Goal: Use online tool/utility: Utilize a website feature to perform a specific function

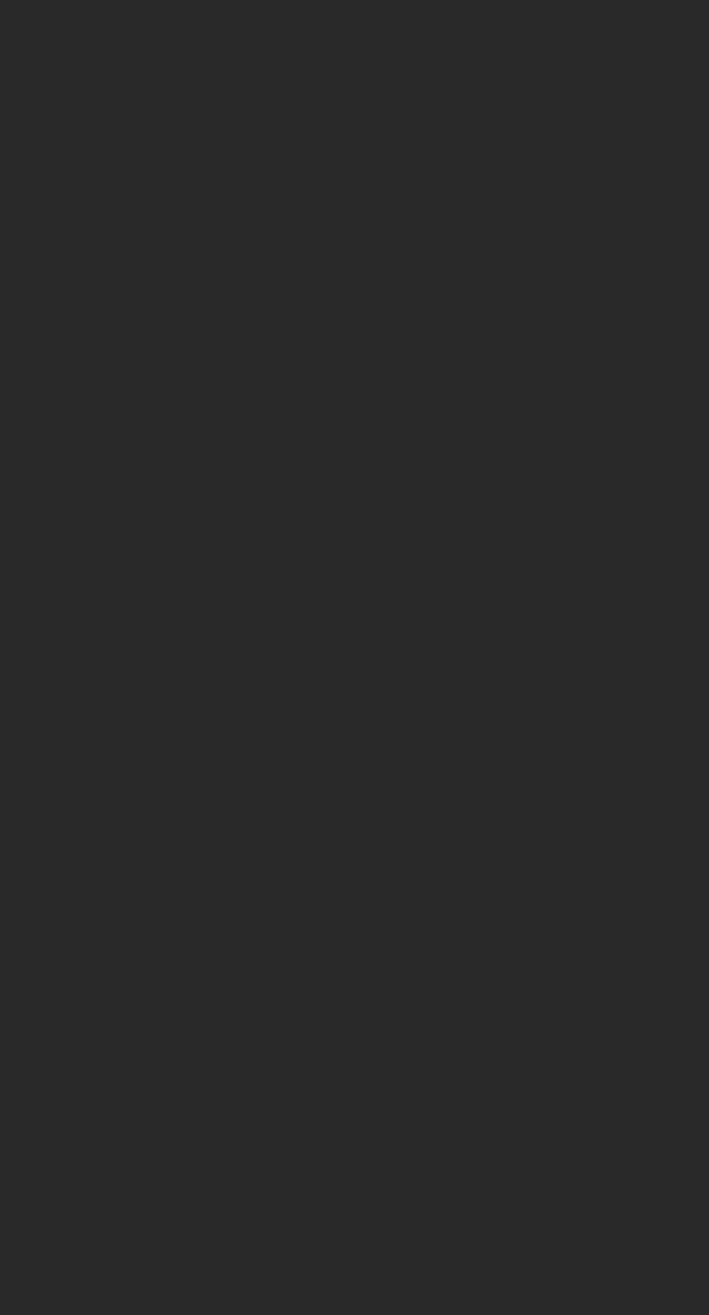
click at [555, 0] on html at bounding box center [354, 0] width 709 height 0
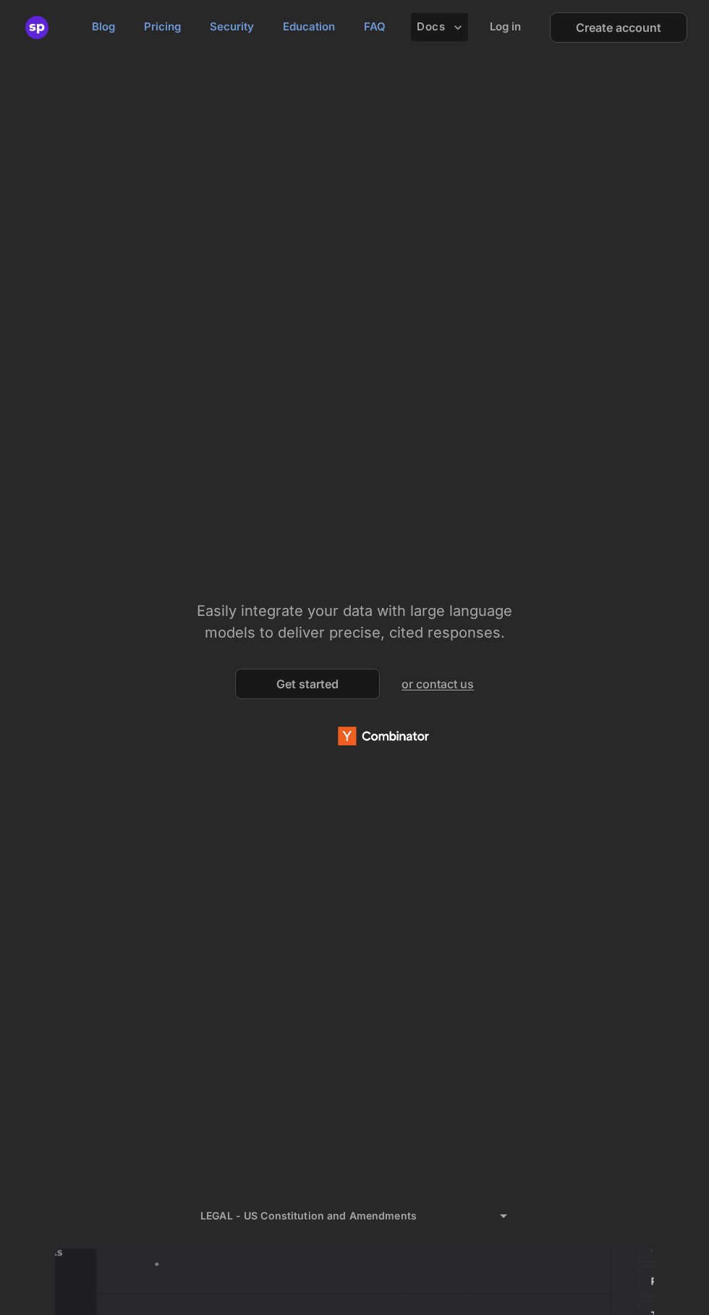
click at [505, 26] on h2 "Log in" at bounding box center [505, 27] width 31 height 14
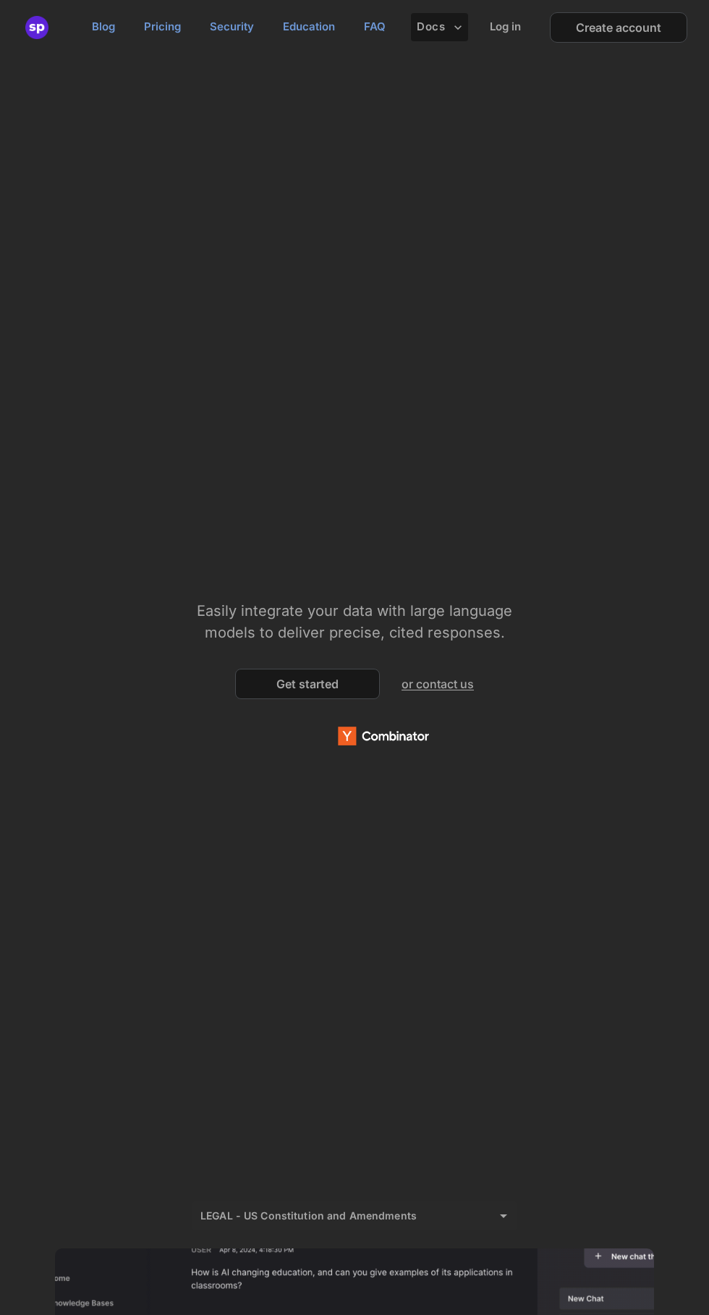
click at [513, 22] on h2 "Log in" at bounding box center [505, 27] width 31 height 14
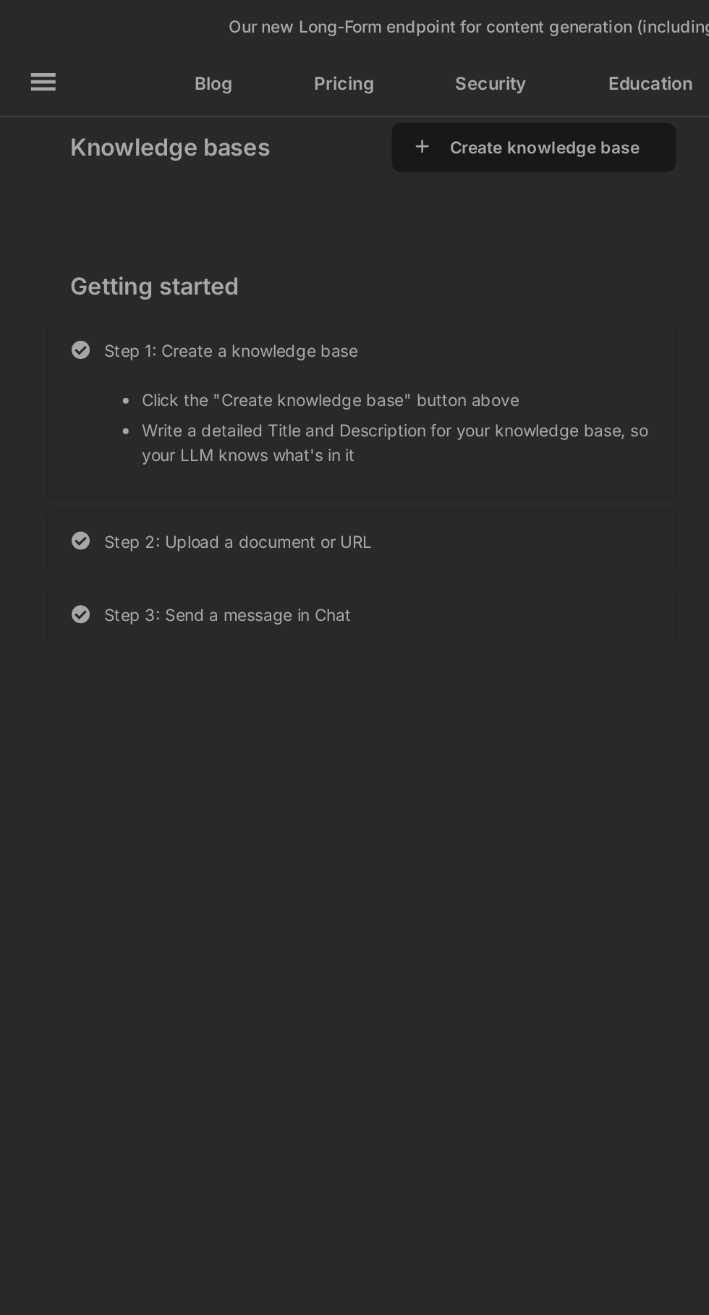
click at [387, 91] on button "Create knowledge base" at bounding box center [337, 91] width 126 height 14
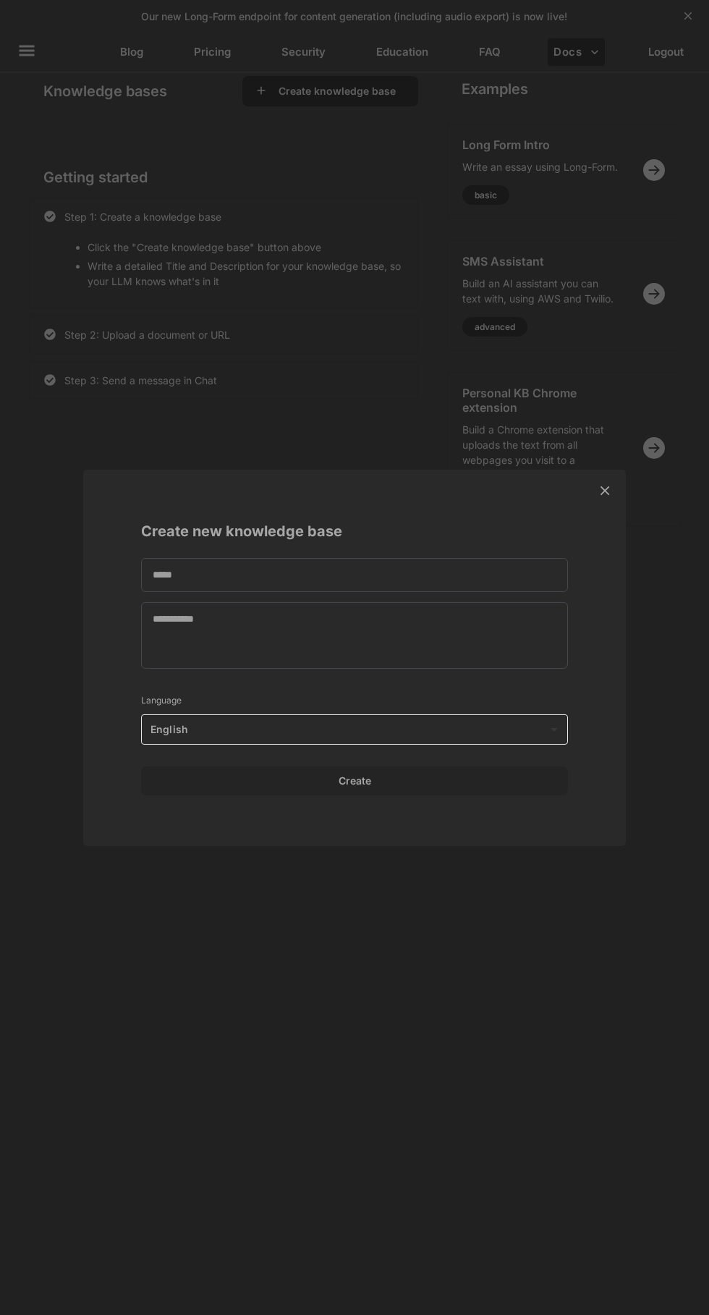
click at [513, 573] on textarea at bounding box center [354, 574] width 427 height 34
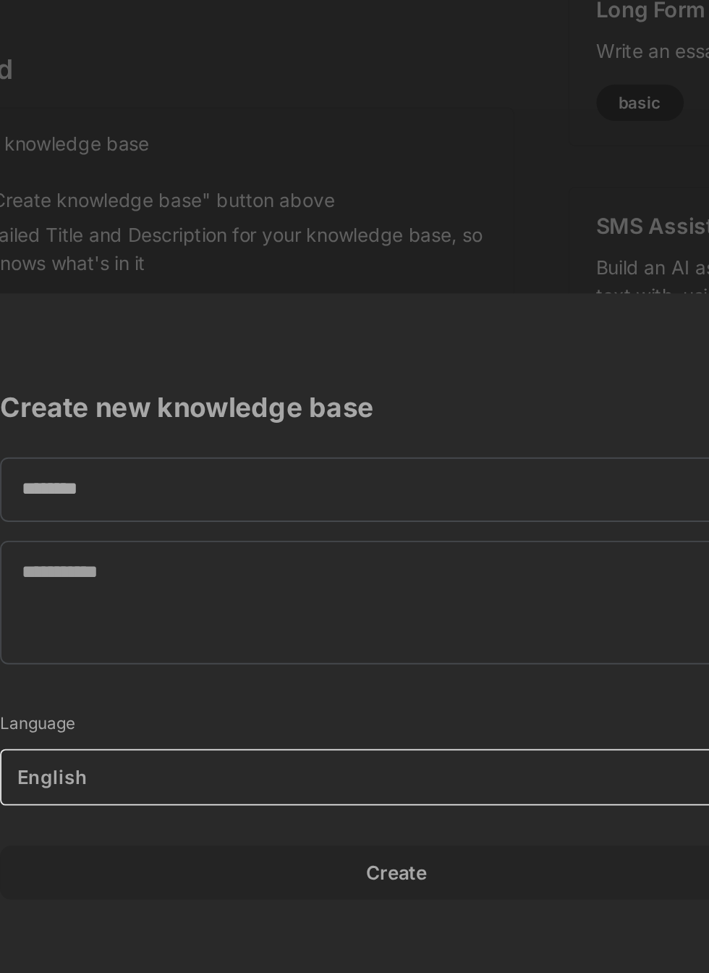
type textarea "*******"
click at [399, 451] on textarea at bounding box center [354, 464] width 427 height 67
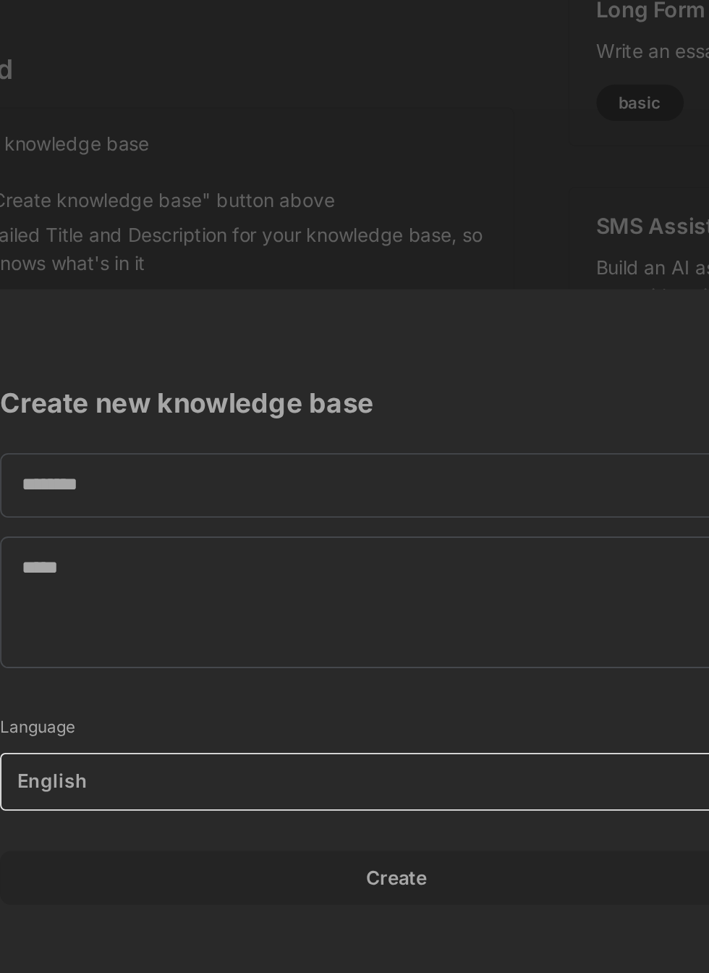
type textarea "****"
click at [424, 560] on body "This web-app is not optimized for small screens. Please use a larger screen to …" at bounding box center [354, 486] width 709 height 973
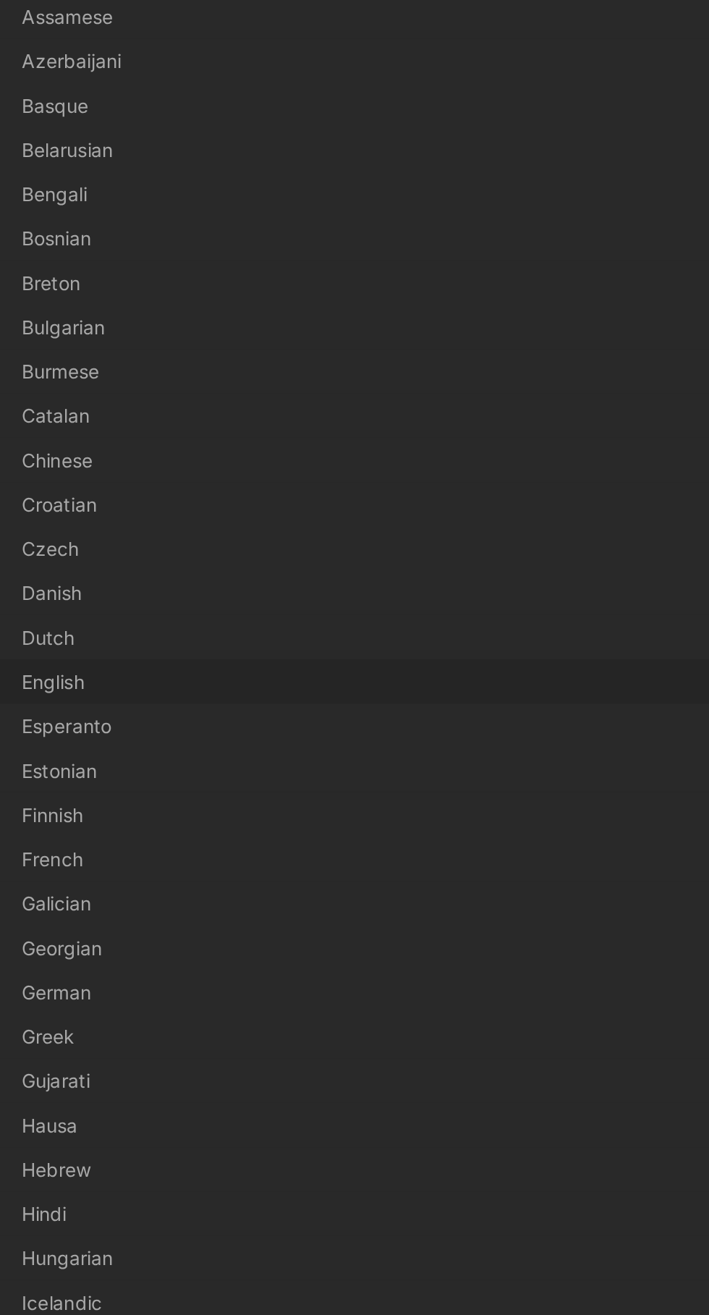
click at [182, 335] on li "Burmese" at bounding box center [354, 340] width 427 height 24
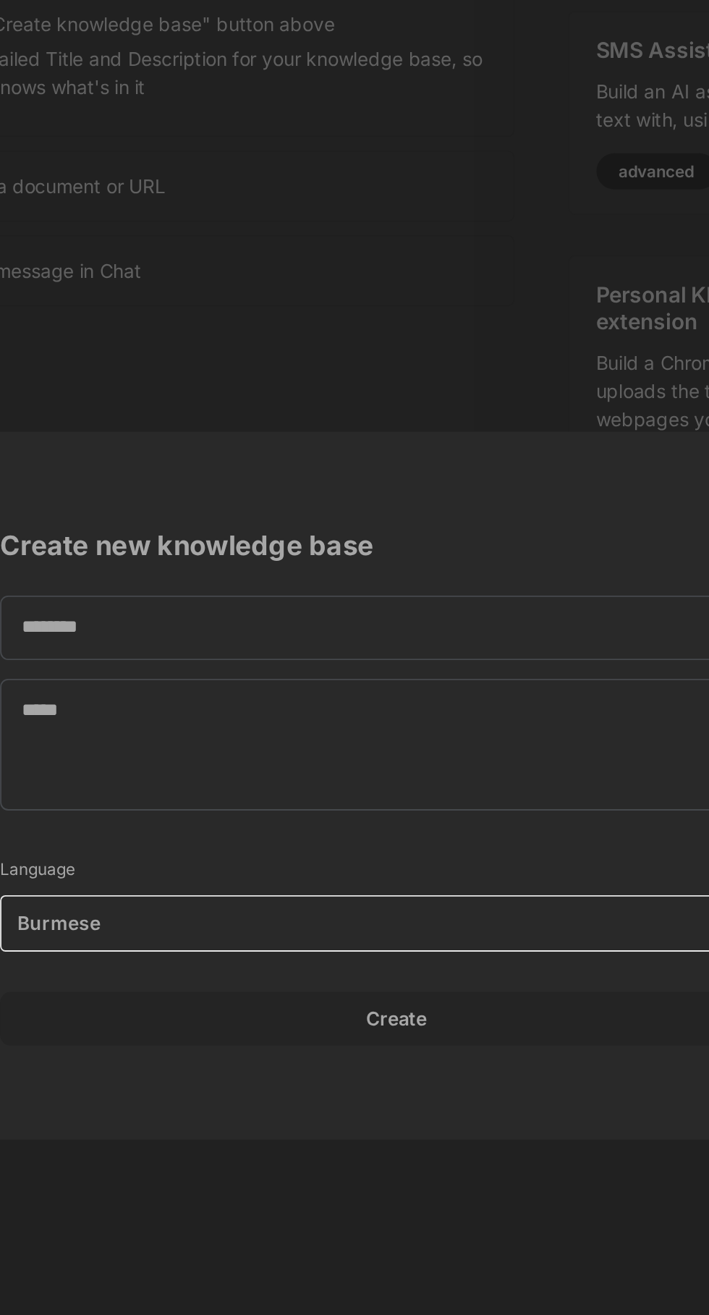
click at [434, 789] on div "Create" at bounding box center [354, 783] width 427 height 29
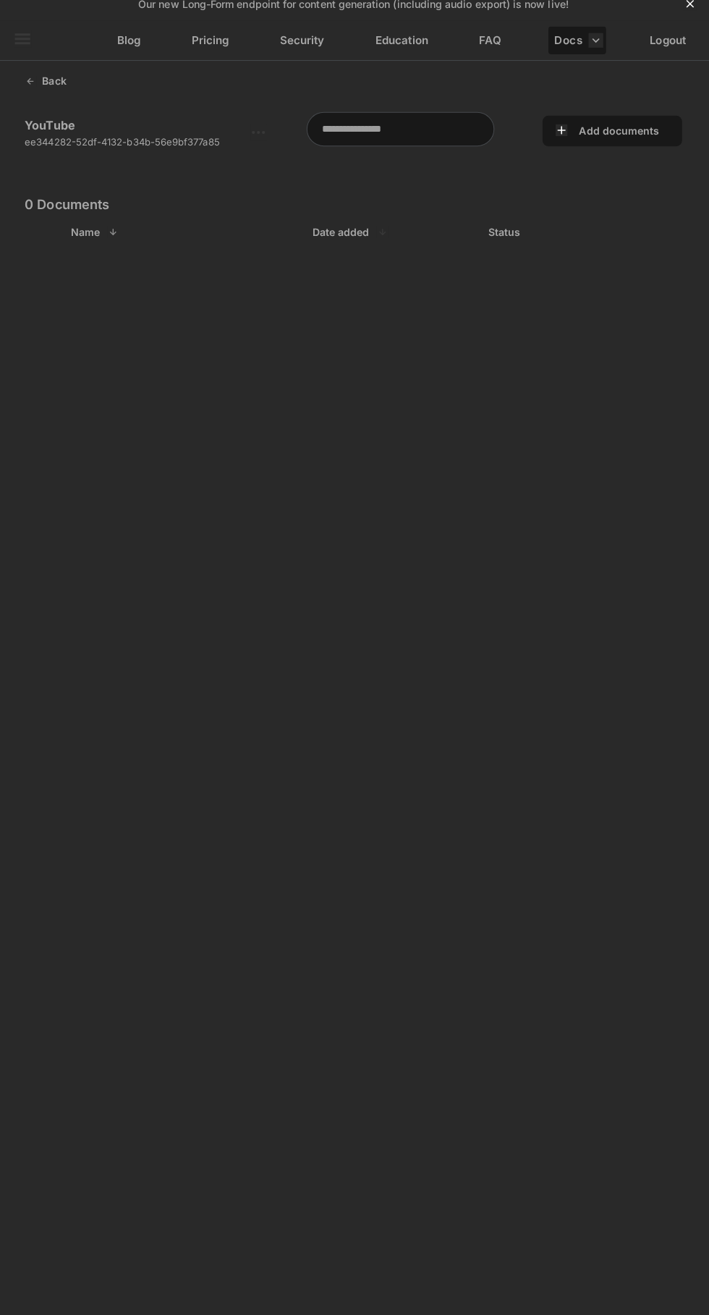
click at [434, 140] on textarea at bounding box center [401, 140] width 186 height 34
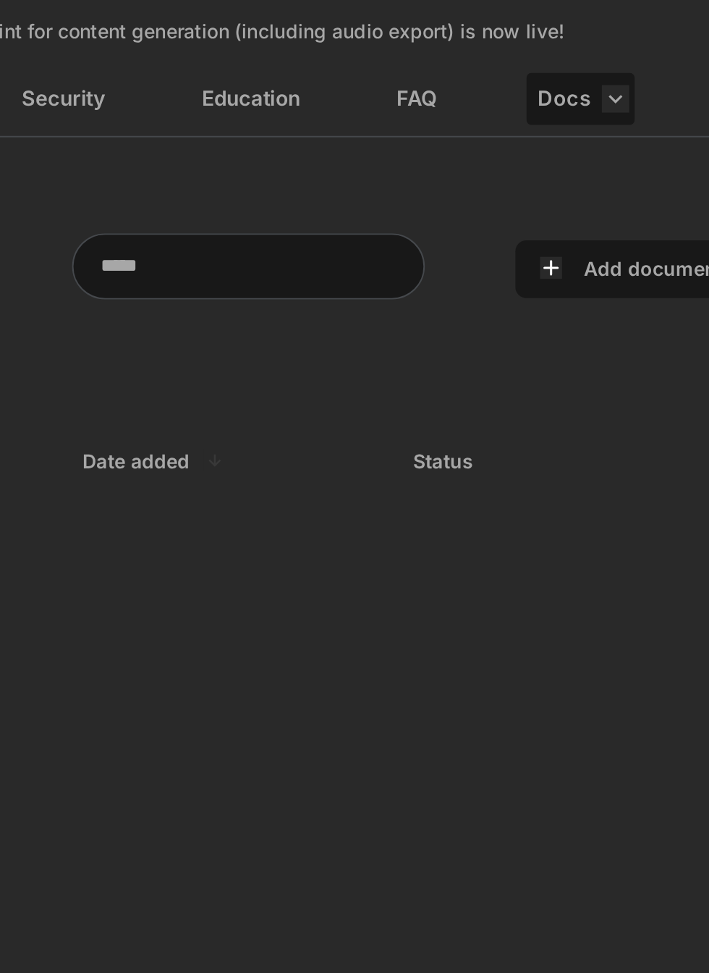
type textarea "****"
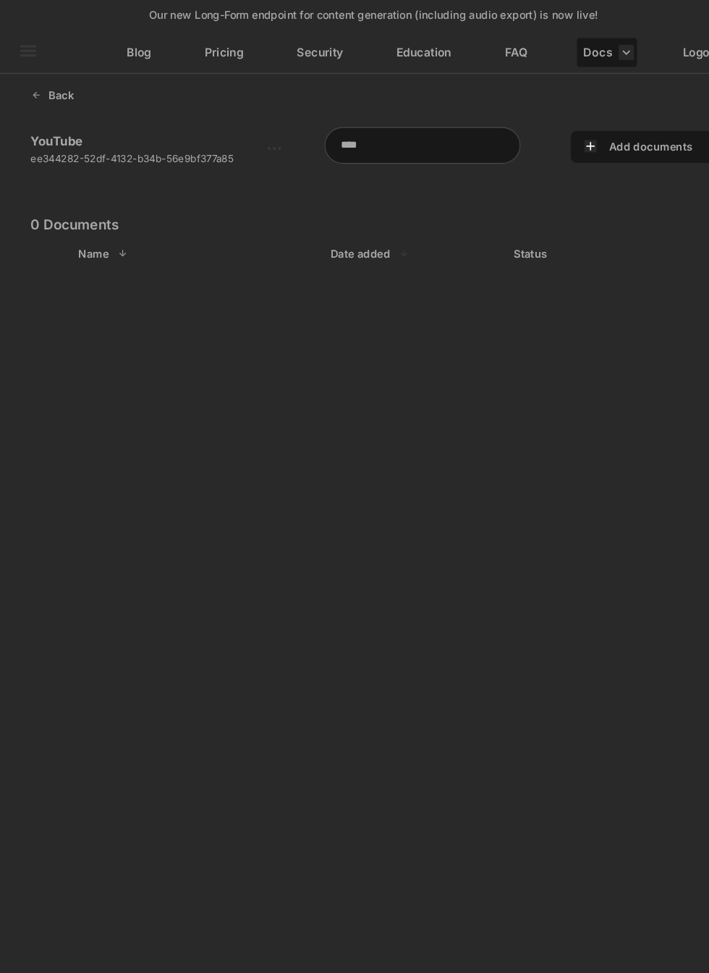
click at [612, 139] on button "Add documents" at bounding box center [618, 142] width 88 height 14
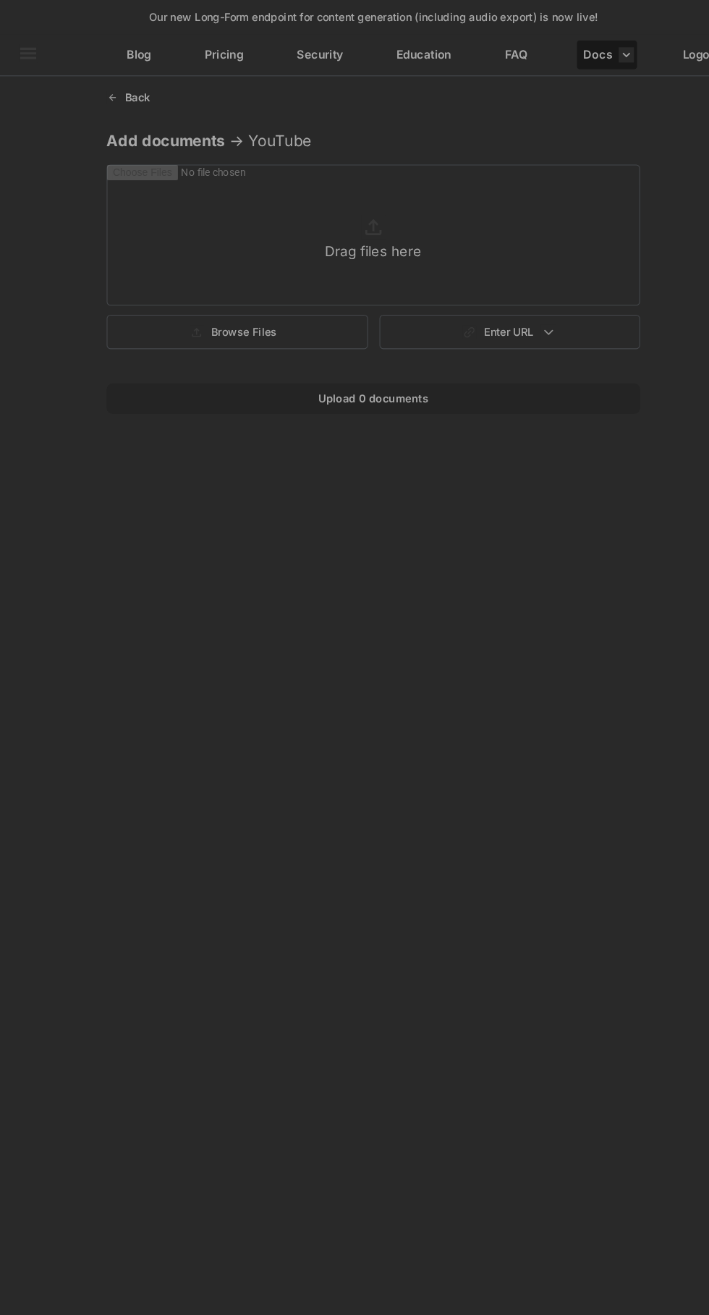
click at [141, 51] on p "Blog" at bounding box center [131, 55] width 23 height 21
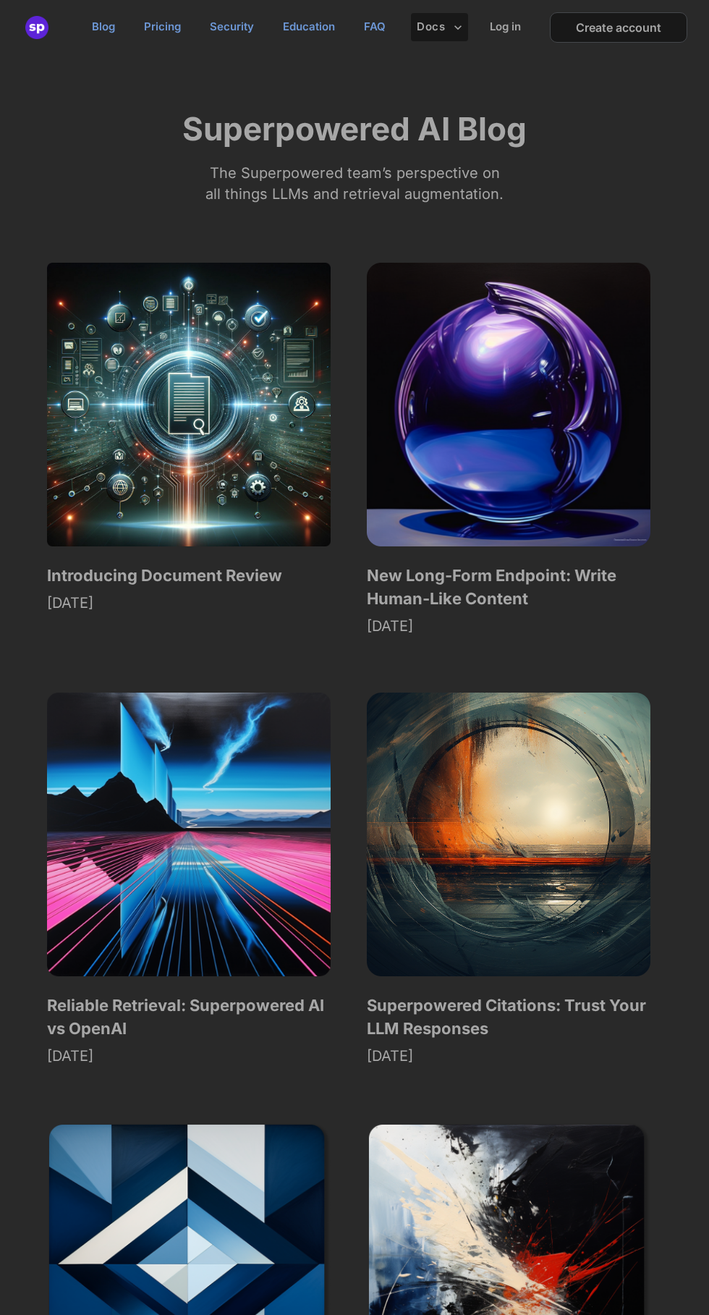
click at [36, 34] on img at bounding box center [36, 27] width 23 height 23
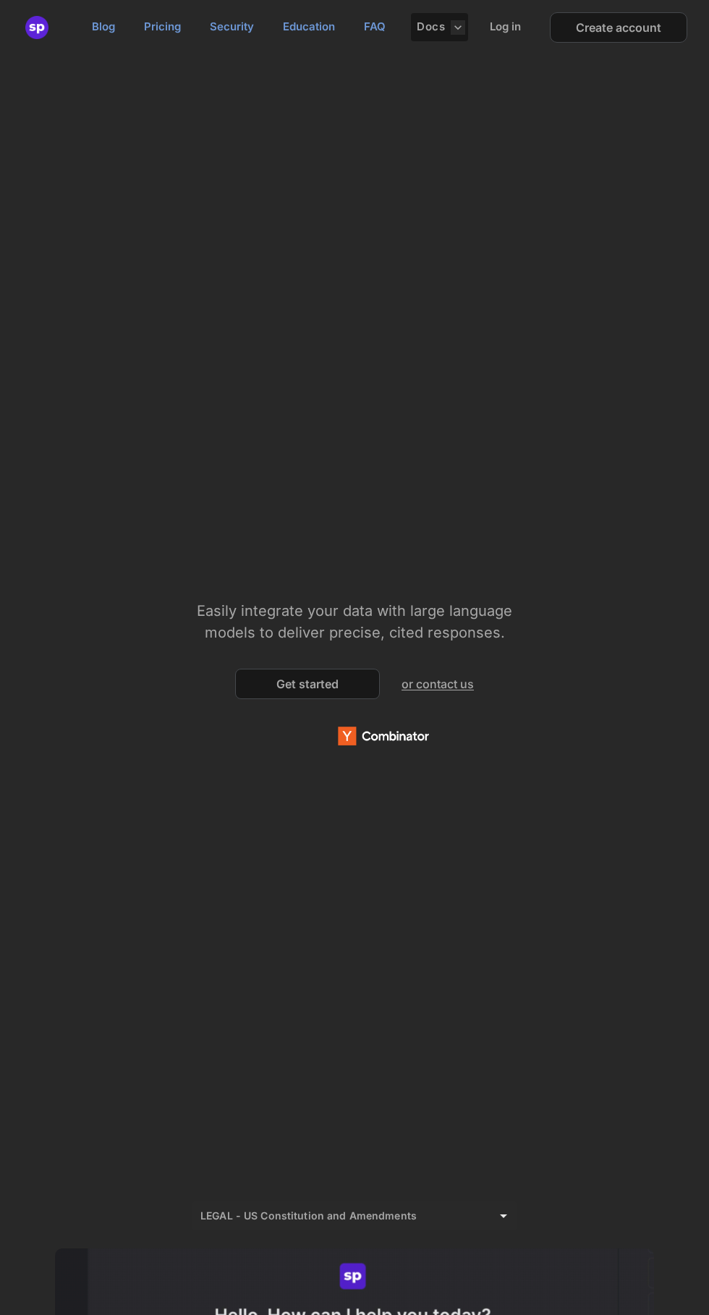
click at [277, 672] on div "Get started" at bounding box center [307, 684] width 145 height 30
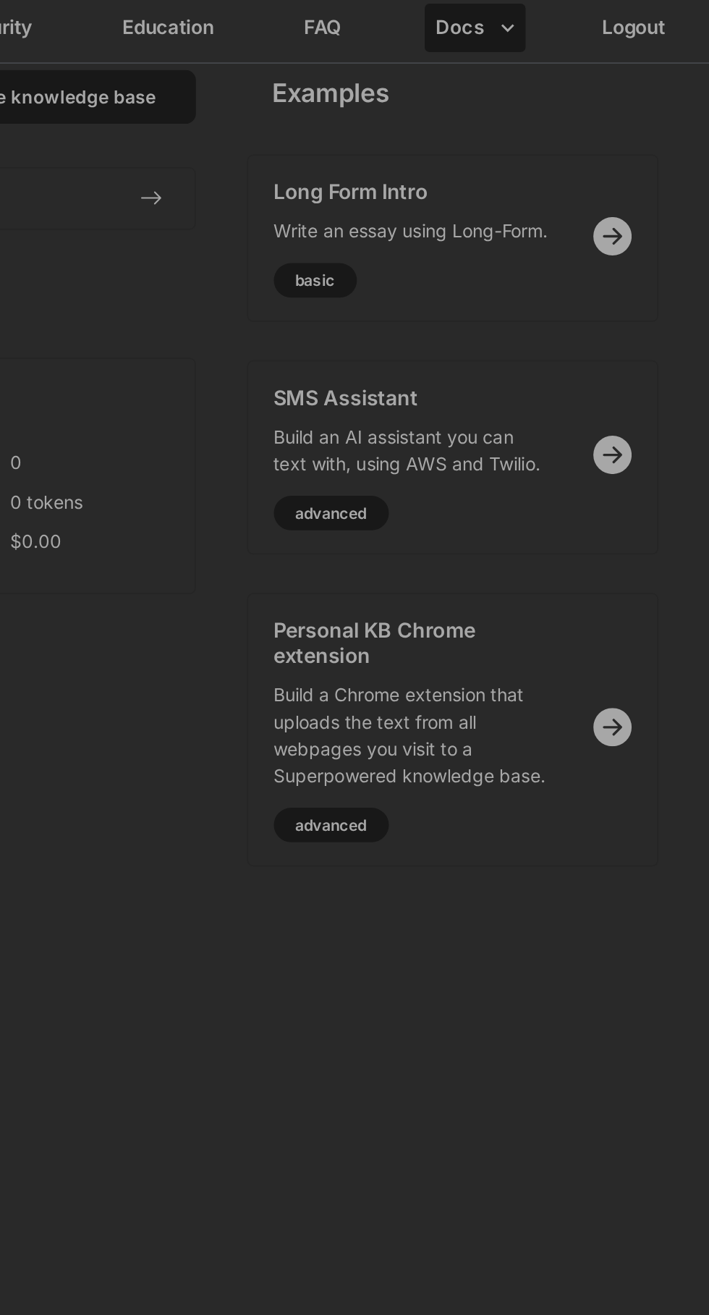
click at [580, 52] on button "Docs" at bounding box center [576, 52] width 57 height 28
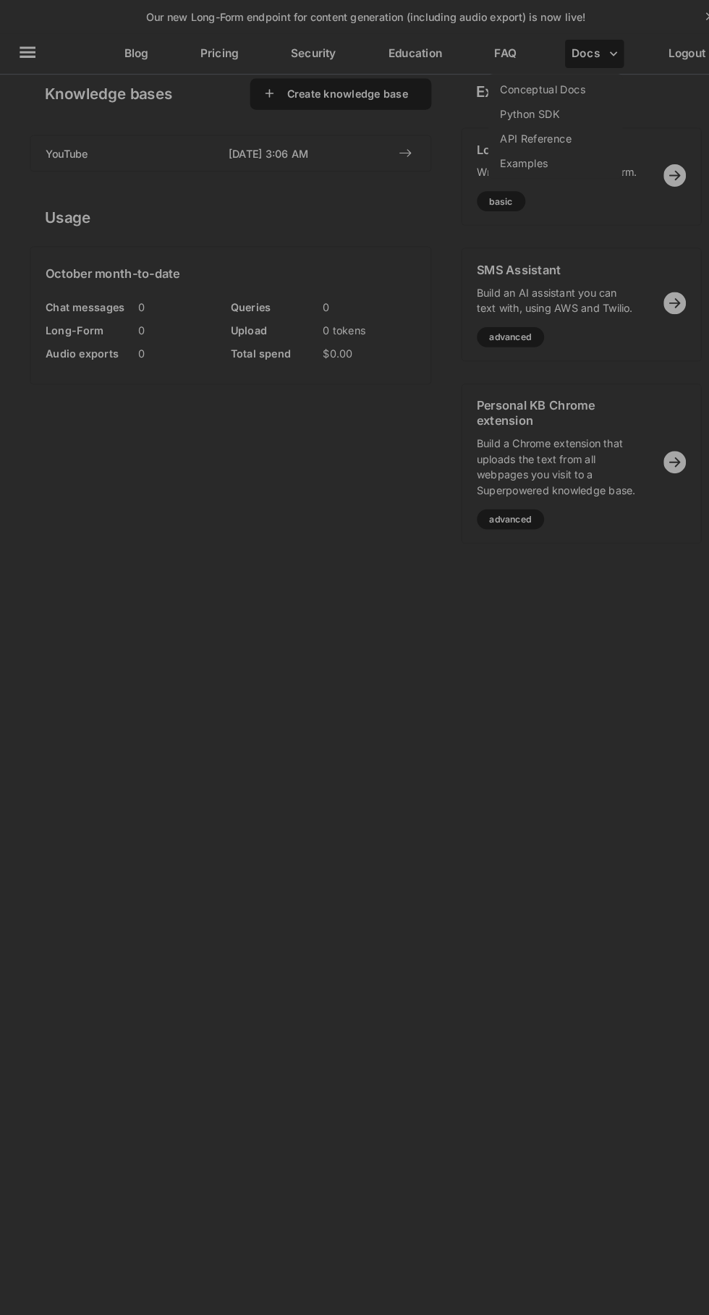
click at [376, 82] on div at bounding box center [354, 657] width 709 height 1315
click at [368, 90] on button "Create knowledge base" at bounding box center [337, 91] width 126 height 14
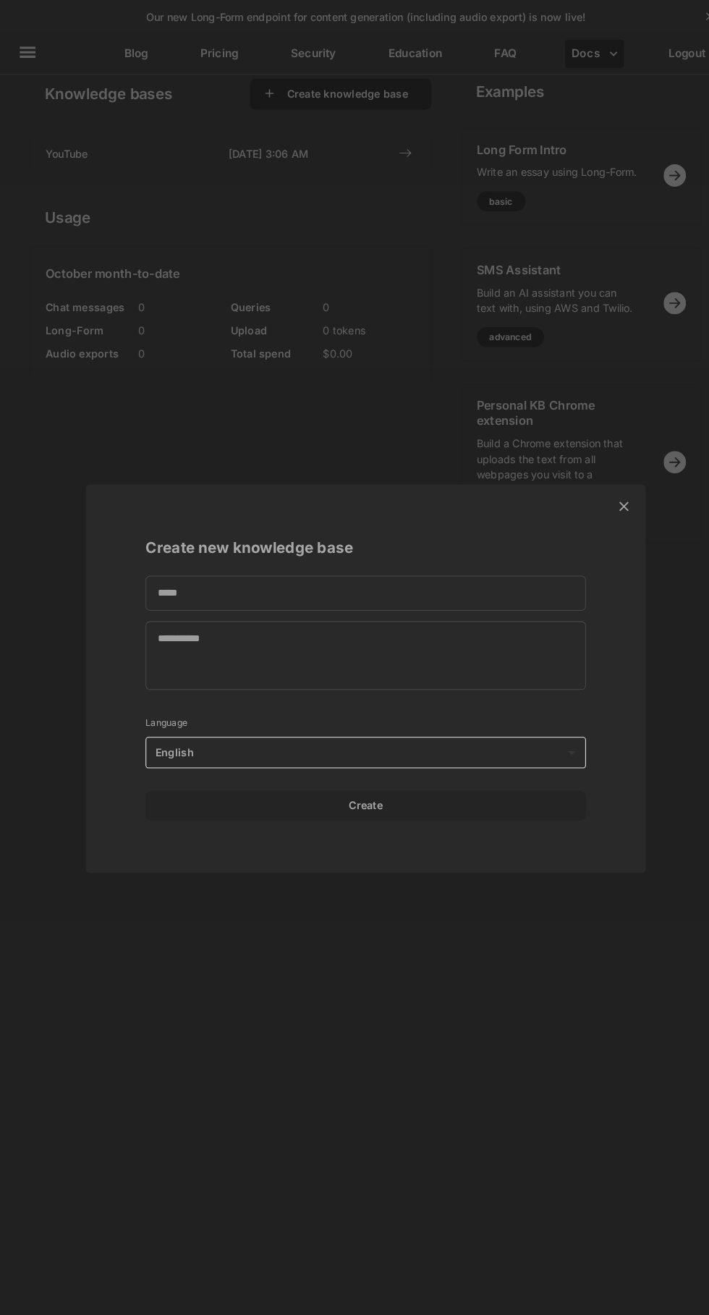
click at [548, 1106] on div "× Create new knowledge base Language English ** Create" at bounding box center [354, 657] width 709 height 1315
click at [603, 494] on p "×" at bounding box center [605, 488] width 13 height 25
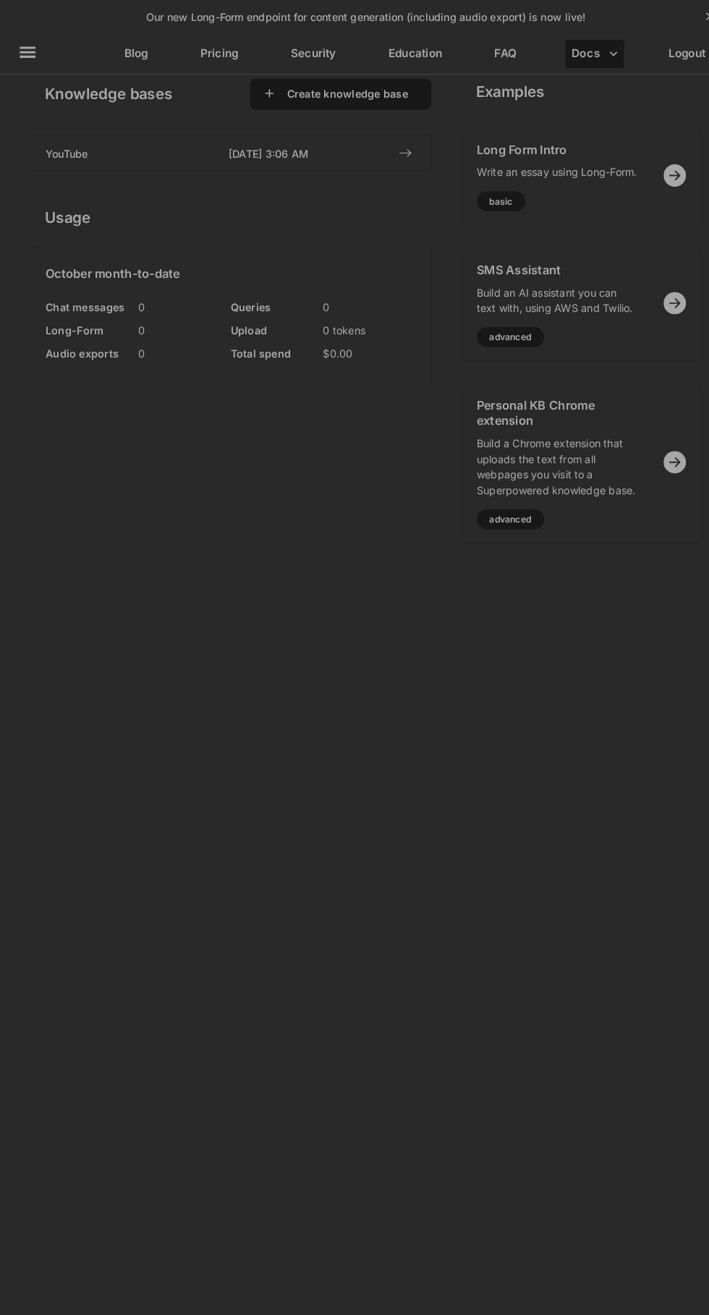
click at [26, 50] on icon at bounding box center [27, 51] width 15 height 11
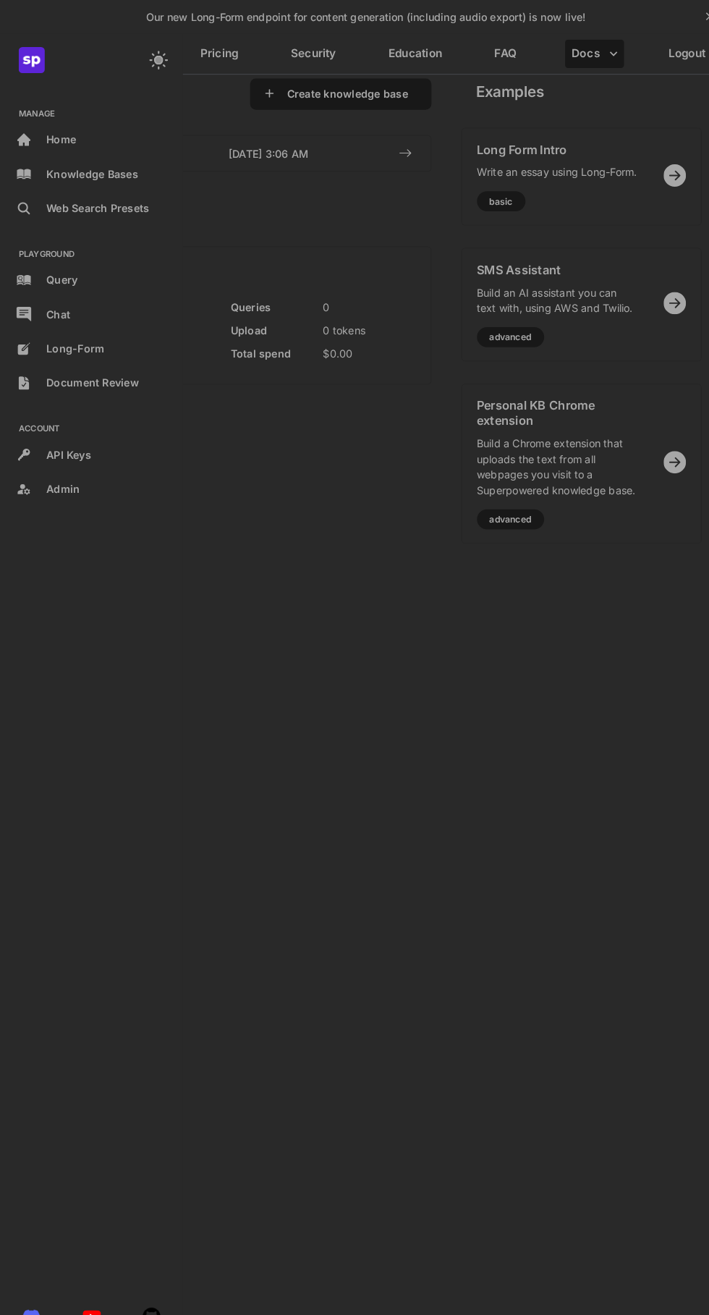
click at [34, 51] on img at bounding box center [30, 58] width 25 height 25
click at [61, 277] on div "Query" at bounding box center [88, 272] width 163 height 26
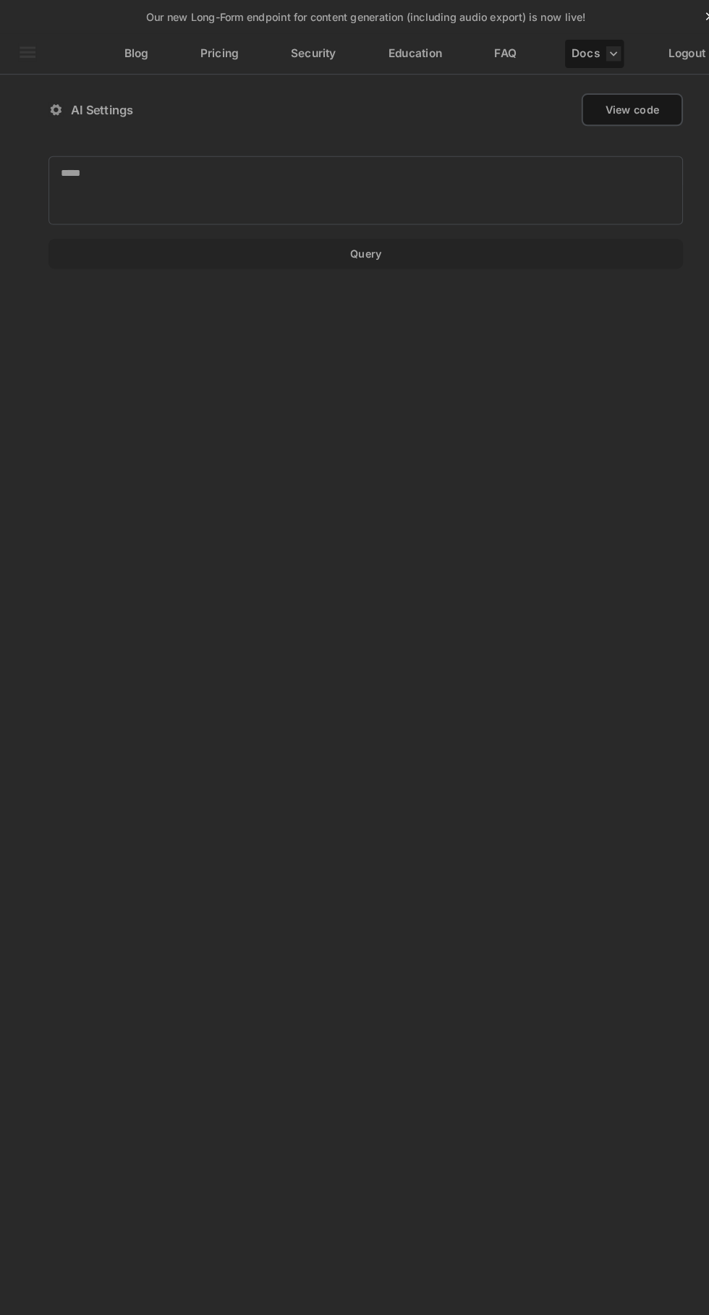
click at [22, 46] on icon at bounding box center [27, 51] width 15 height 11
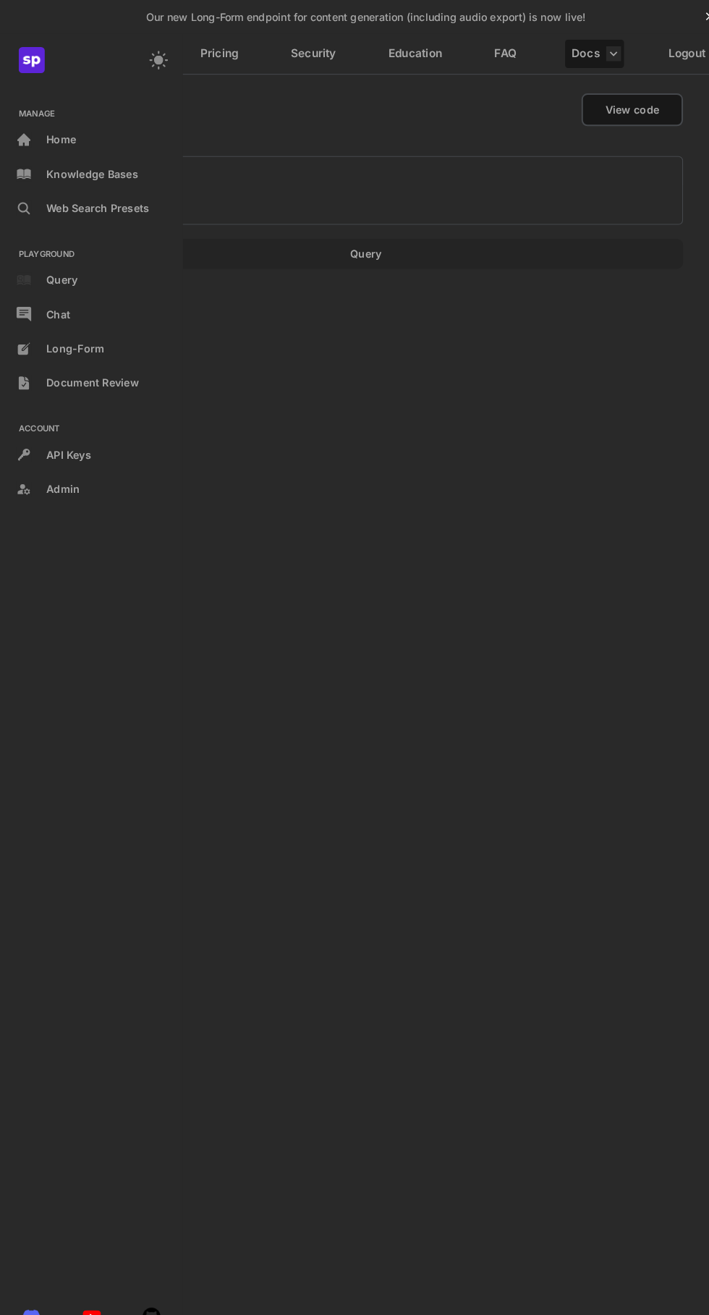
click at [73, 277] on div "Query" at bounding box center [88, 272] width 163 height 26
click at [75, 293] on div "Chat" at bounding box center [88, 305] width 163 height 26
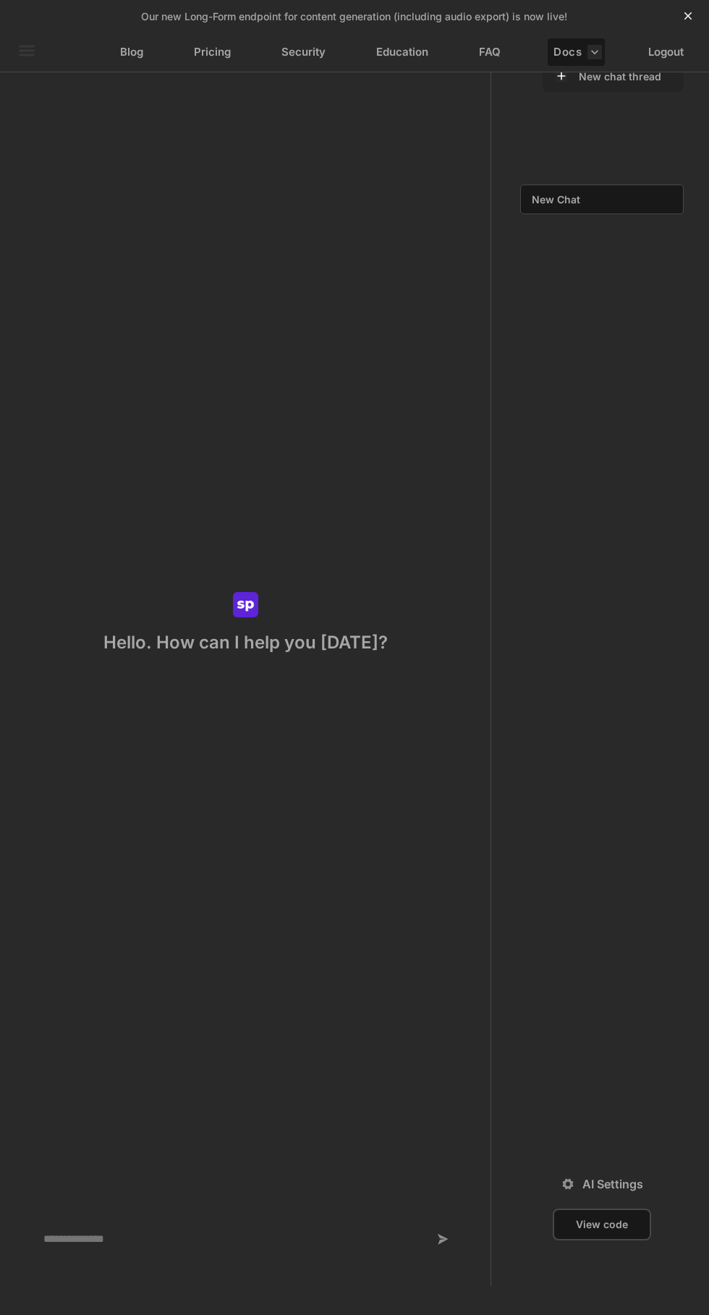
click at [562, 210] on div "New Chat" at bounding box center [588, 199] width 135 height 28
click at [186, 1241] on textarea at bounding box center [231, 1240] width 405 height 42
type textarea "**********"
click at [456, 1260] on div at bounding box center [448, 1240] width 28 height 41
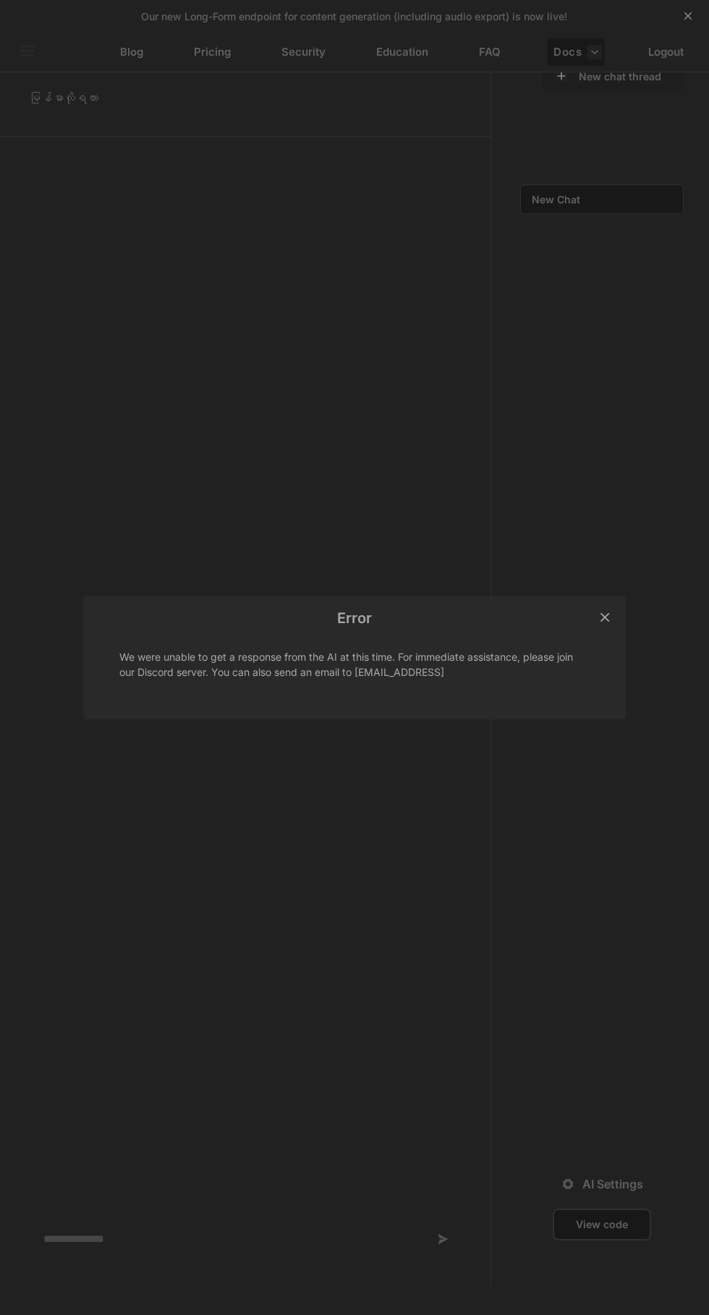
click at [606, 612] on p "×" at bounding box center [605, 616] width 13 height 25
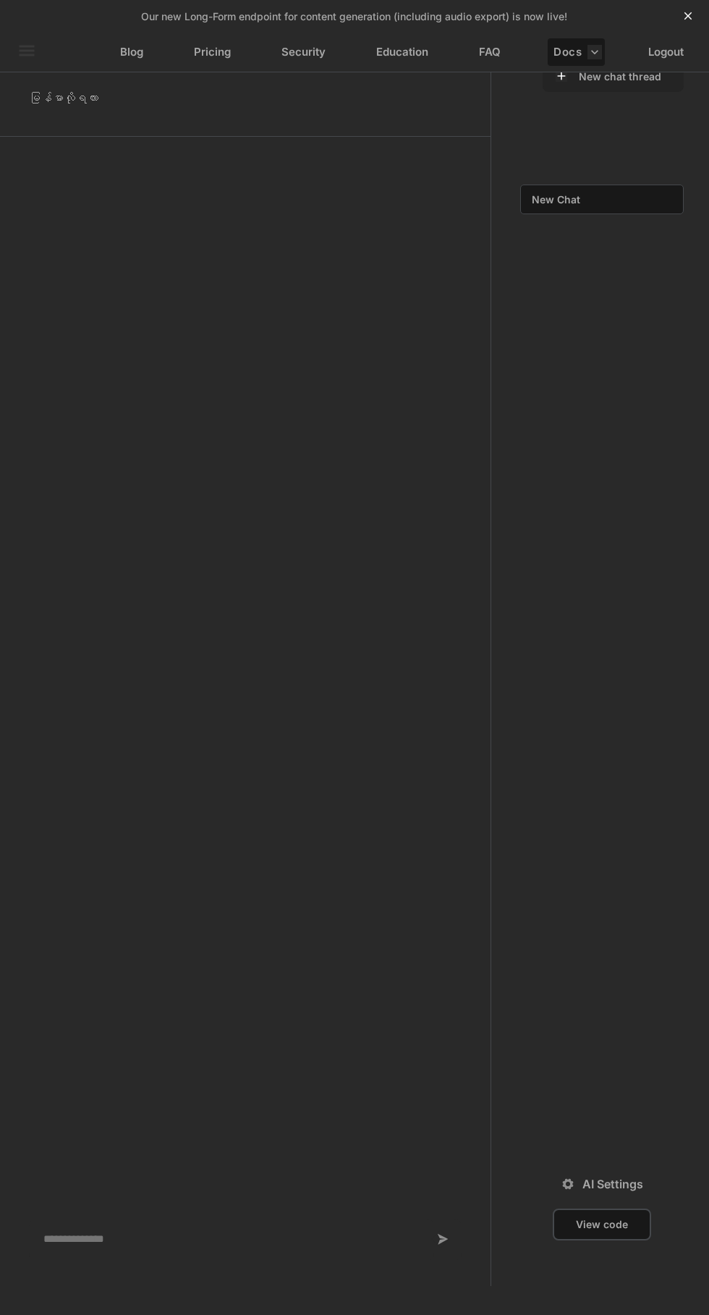
click at [602, 210] on div "New Chat" at bounding box center [588, 199] width 135 height 28
click at [0, 0] on icon at bounding box center [0, 0] width 0 height 0
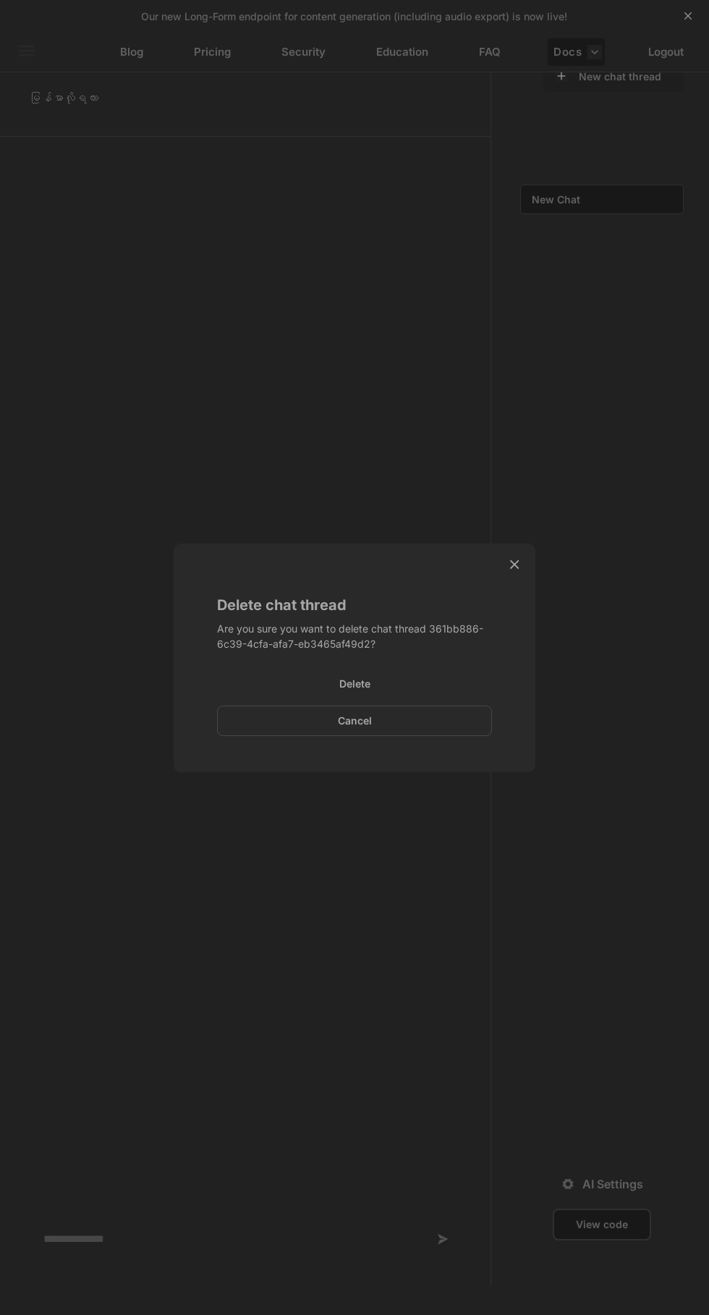
click at [392, 683] on div "Delete" at bounding box center [354, 684] width 275 height 29
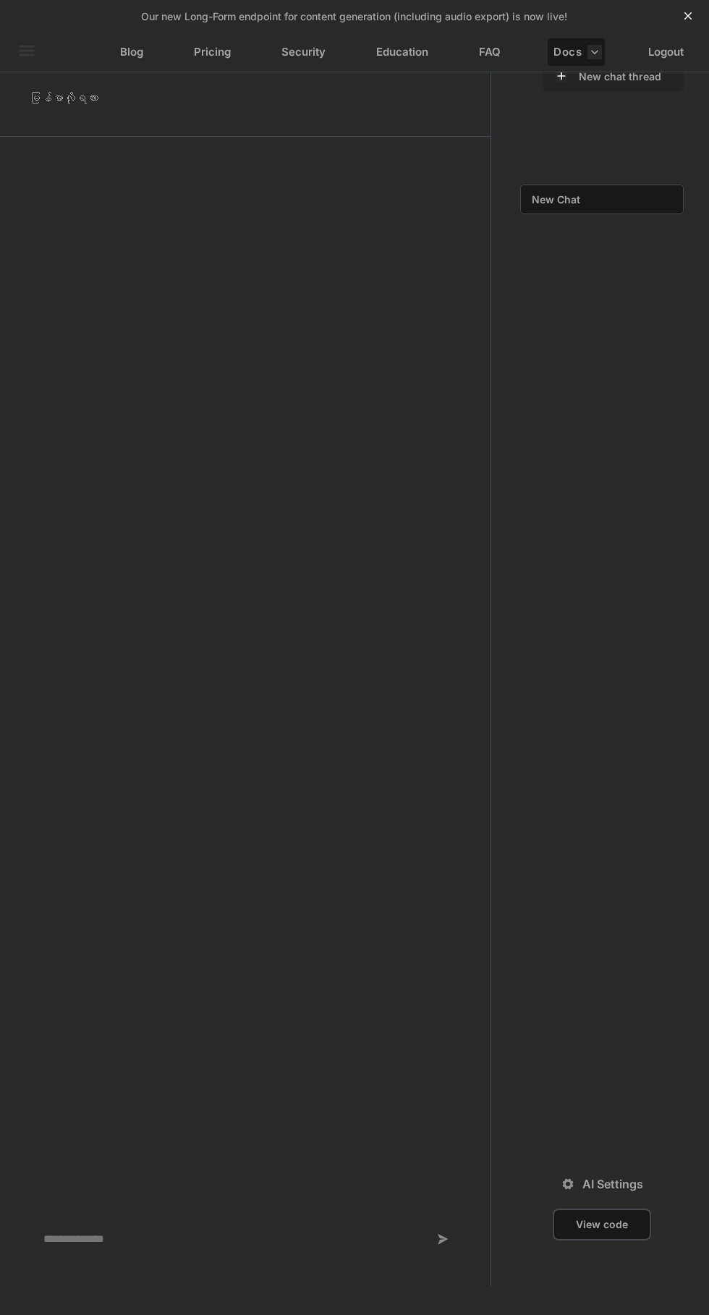
click at [567, 198] on p "New Chat" at bounding box center [556, 199] width 49 height 12
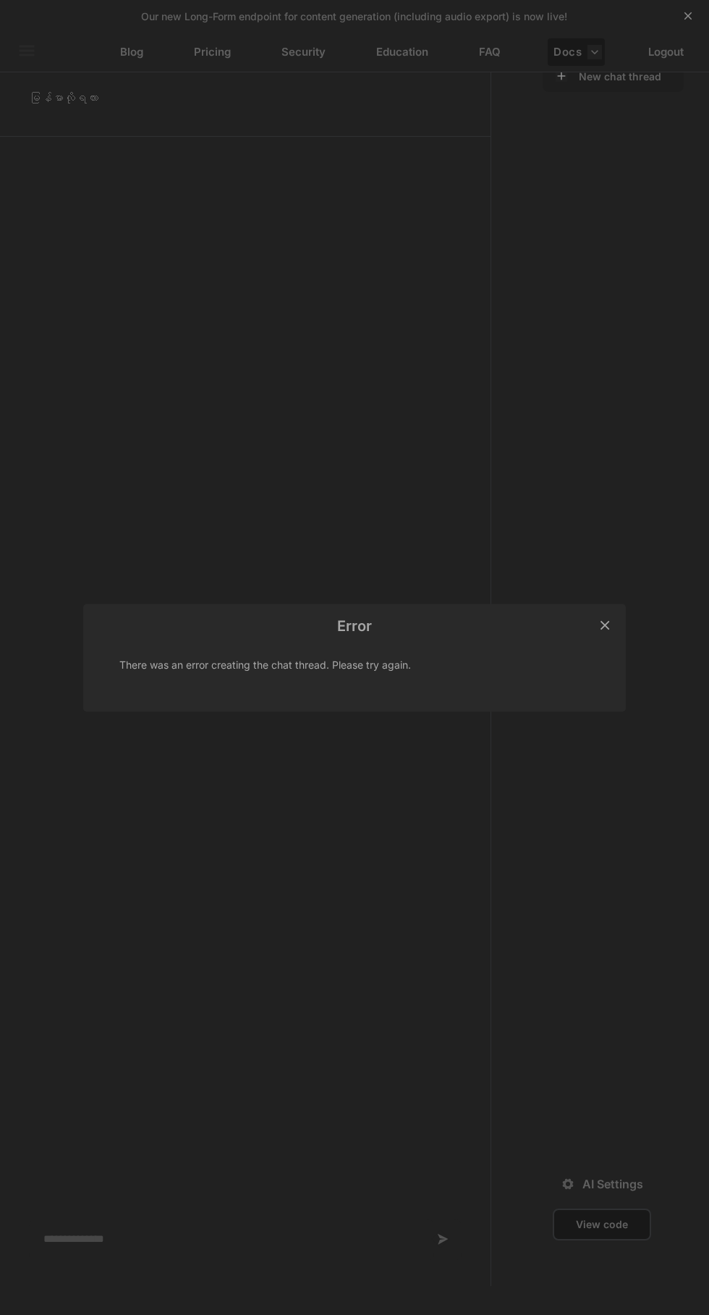
click at [609, 623] on p "×" at bounding box center [605, 623] width 13 height 25
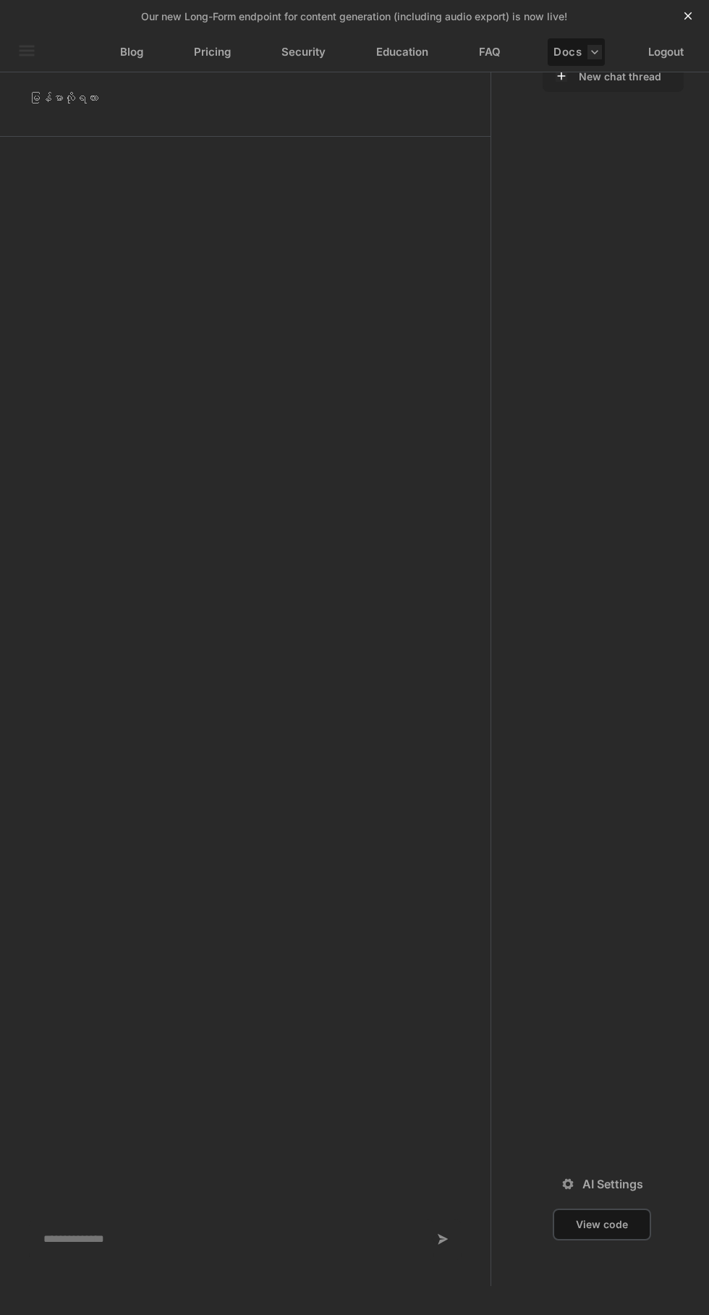
click at [164, 1240] on textarea at bounding box center [231, 1240] width 405 height 42
type textarea "***"
click at [440, 1239] on icon at bounding box center [440, 1239] width 18 height 18
click at [624, 1220] on button "View code" at bounding box center [602, 1225] width 61 height 14
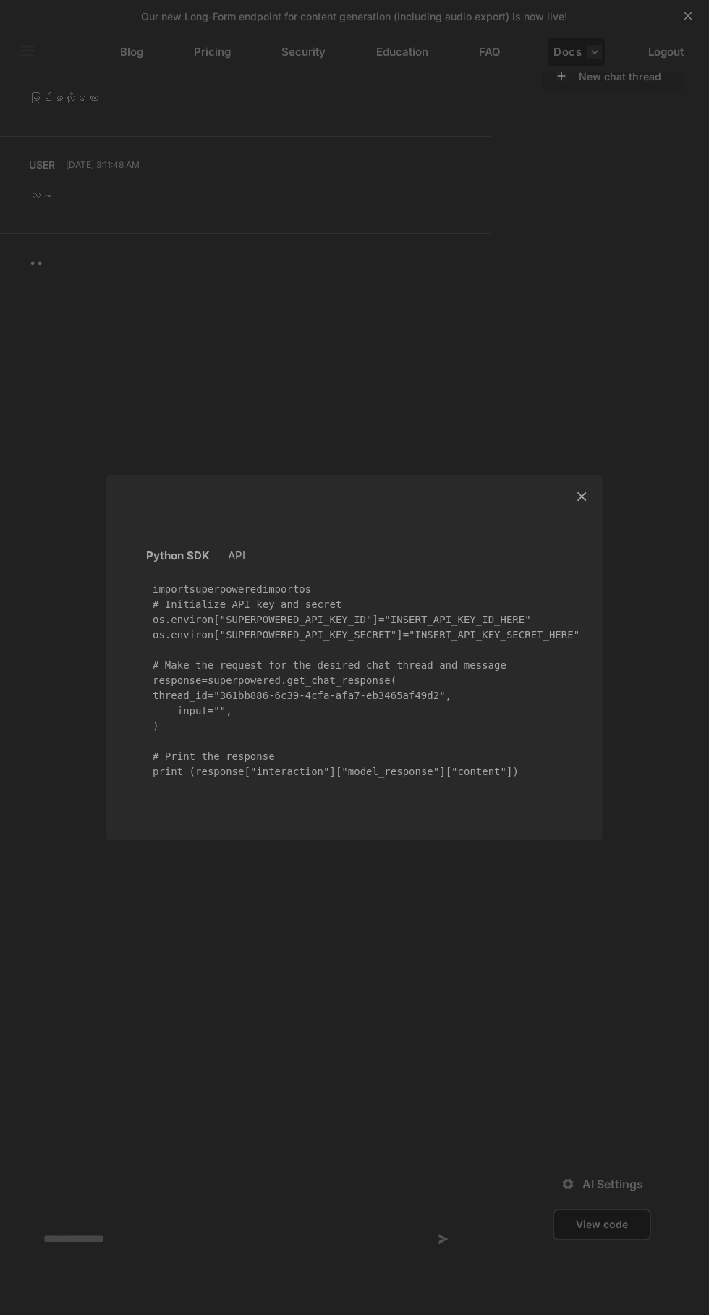
click at [581, 484] on p "×" at bounding box center [581, 495] width 13 height 25
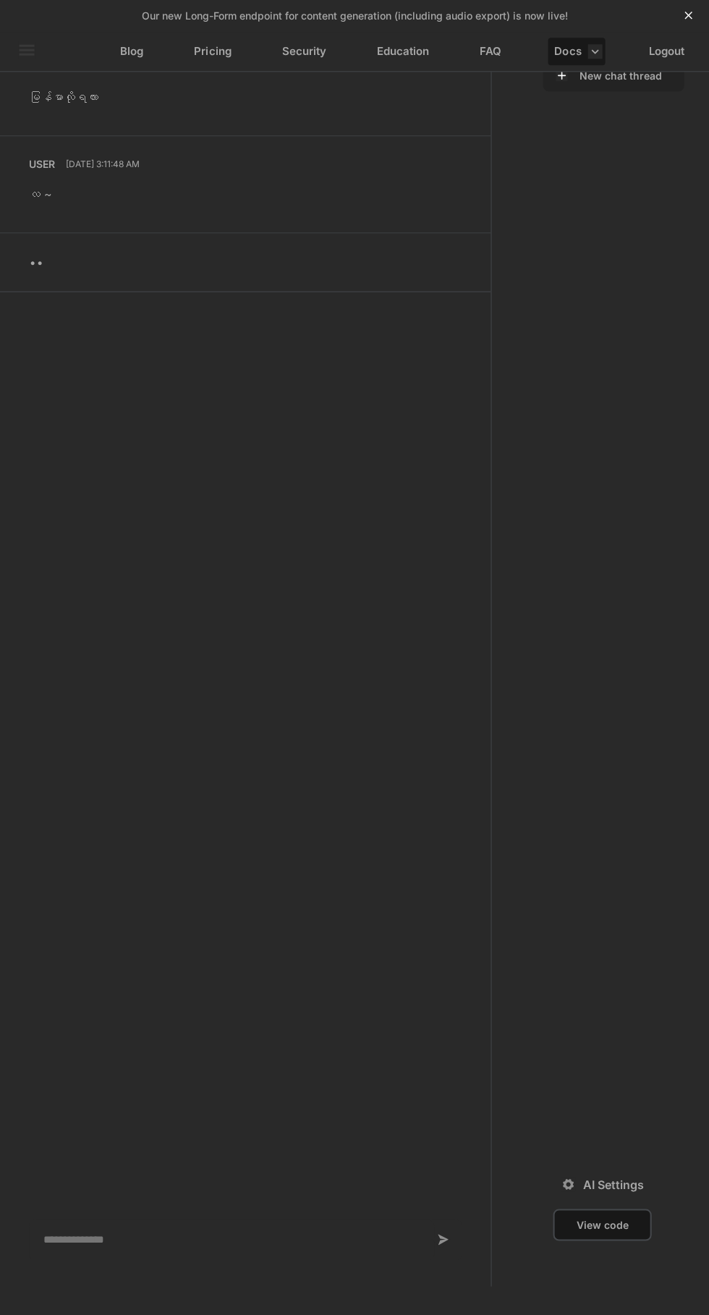
click at [320, 1240] on textarea at bounding box center [231, 1240] width 405 height 42
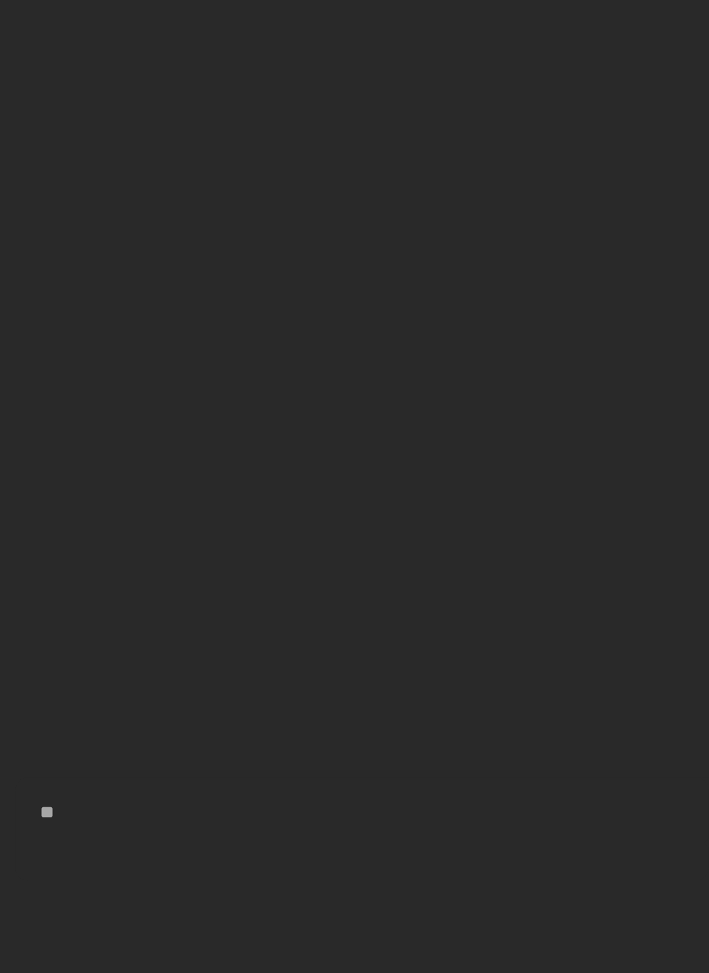
type textarea "*"
click at [333, 898] on textarea "****" at bounding box center [231, 895] width 405 height 46
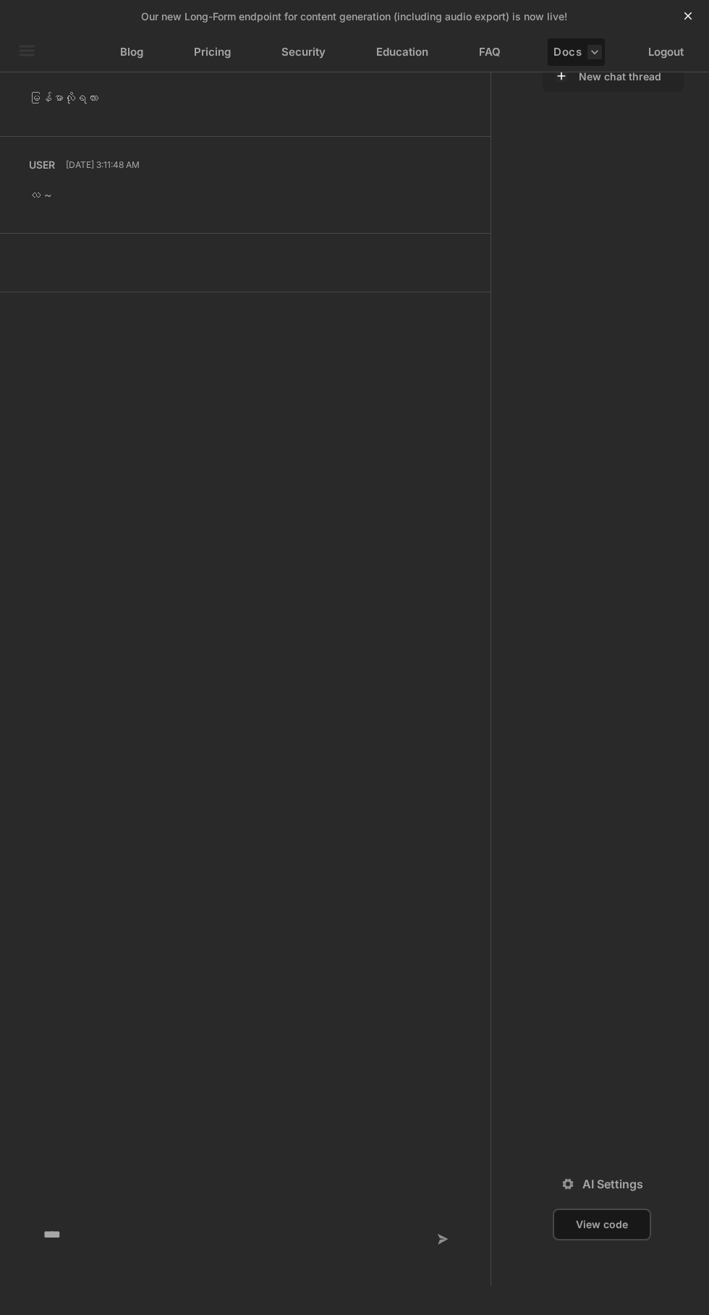
type textarea "****"
click at [440, 1239] on icon at bounding box center [440, 1239] width 18 height 18
click at [446, 1238] on icon at bounding box center [440, 1239] width 18 height 18
